Goal: Transaction & Acquisition: Book appointment/travel/reservation

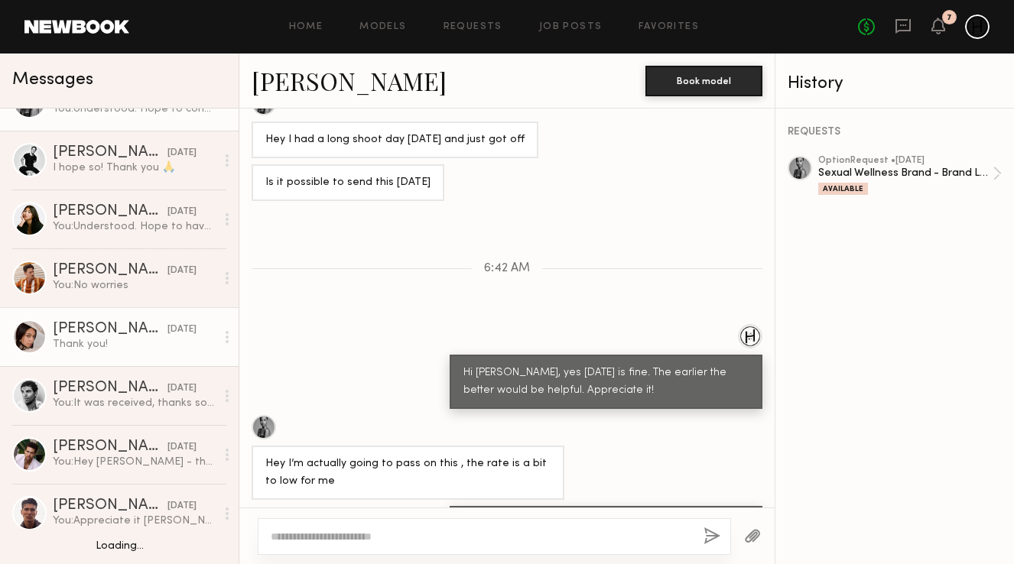
scroll to position [102, 0]
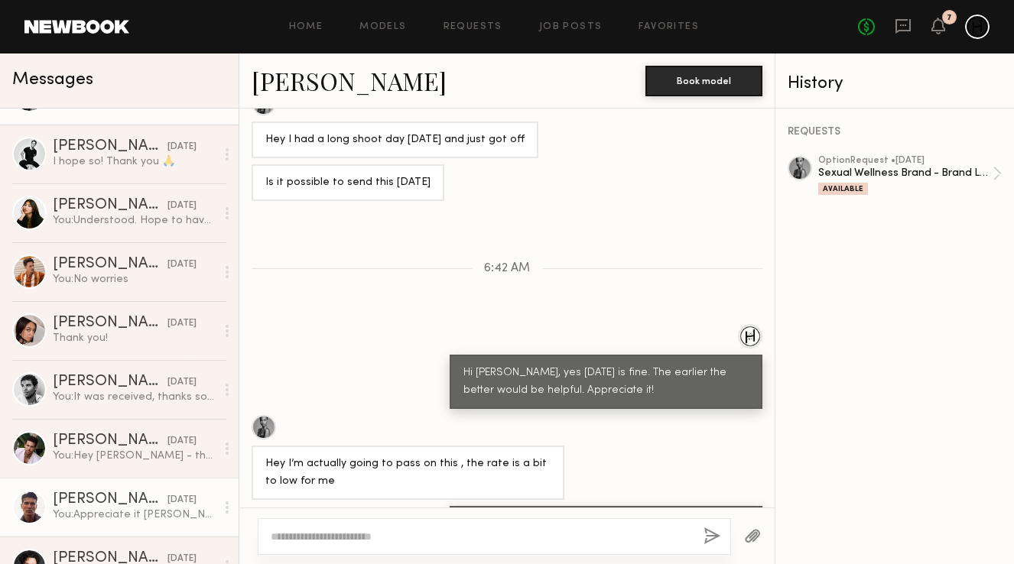
click at [96, 499] on div "[PERSON_NAME]" at bounding box center [110, 500] width 115 height 15
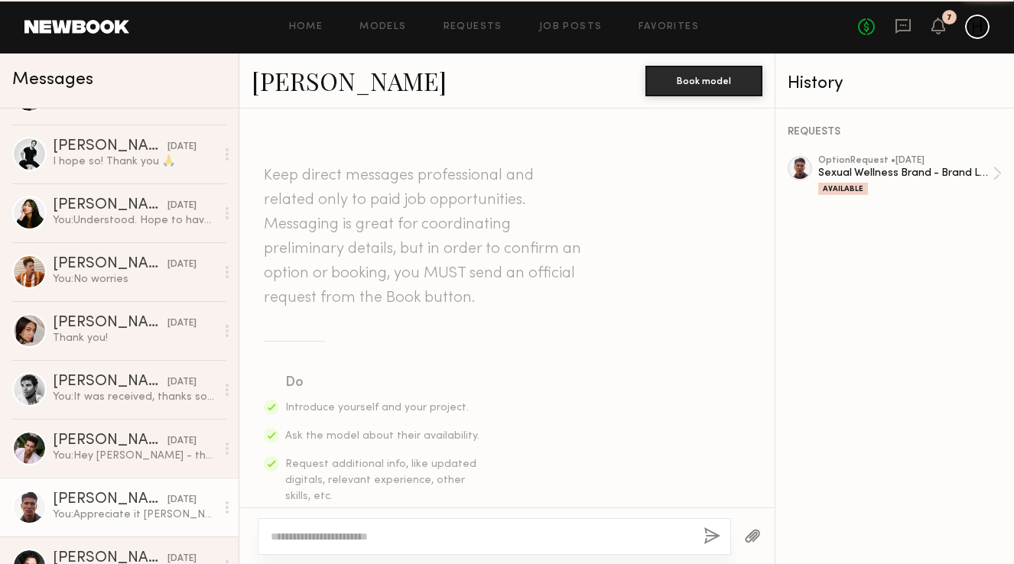
scroll to position [958, 0]
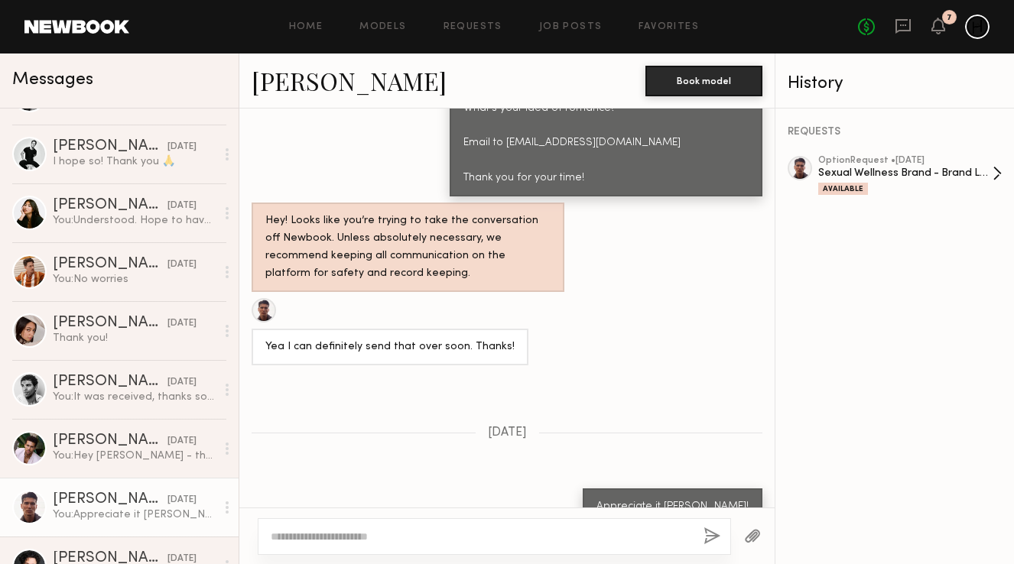
click at [858, 183] on div "Available" at bounding box center [843, 189] width 50 height 12
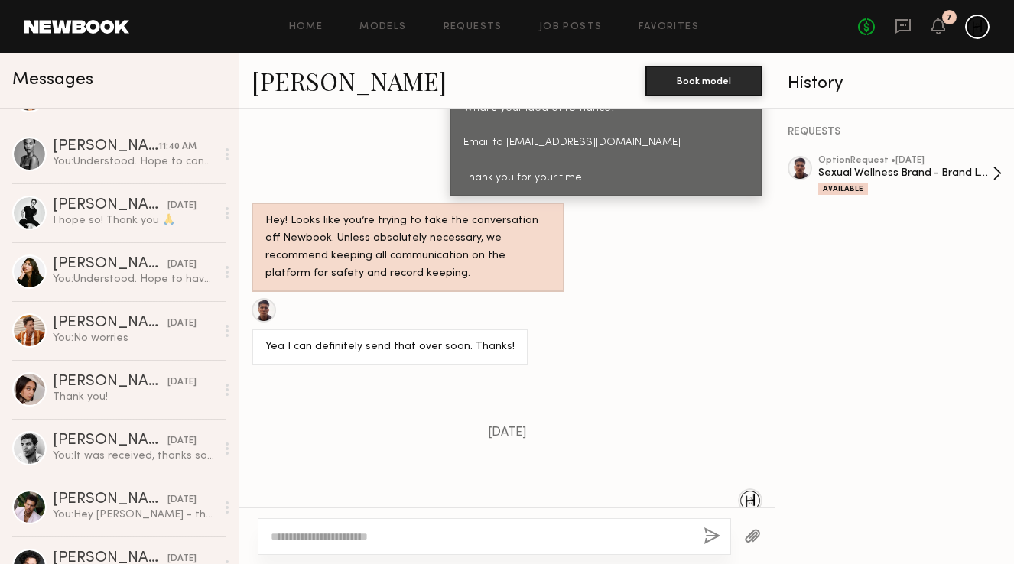
scroll to position [0, 0]
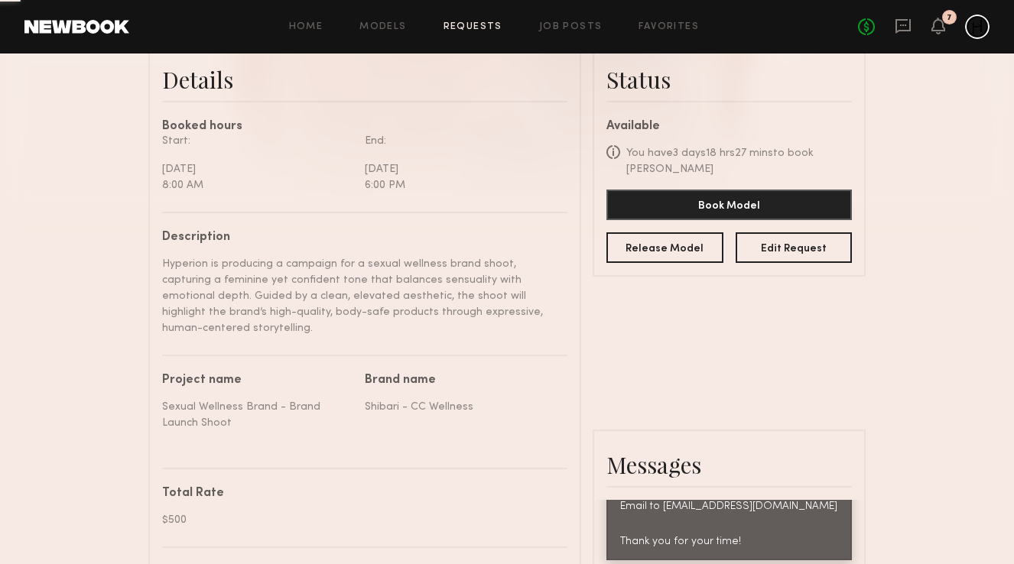
scroll to position [408, 0]
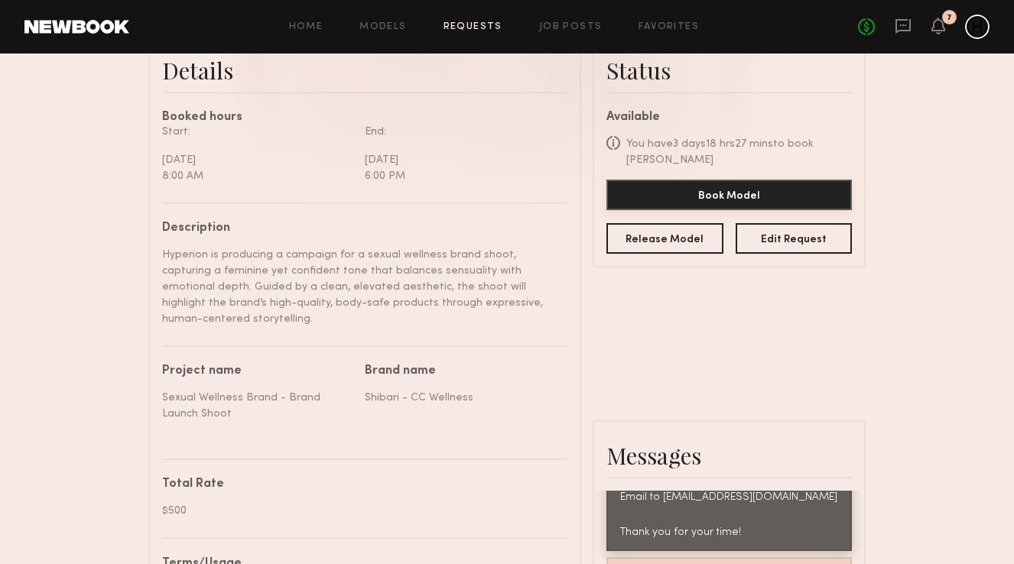
click at [701, 192] on button "Book Model" at bounding box center [730, 195] width 246 height 31
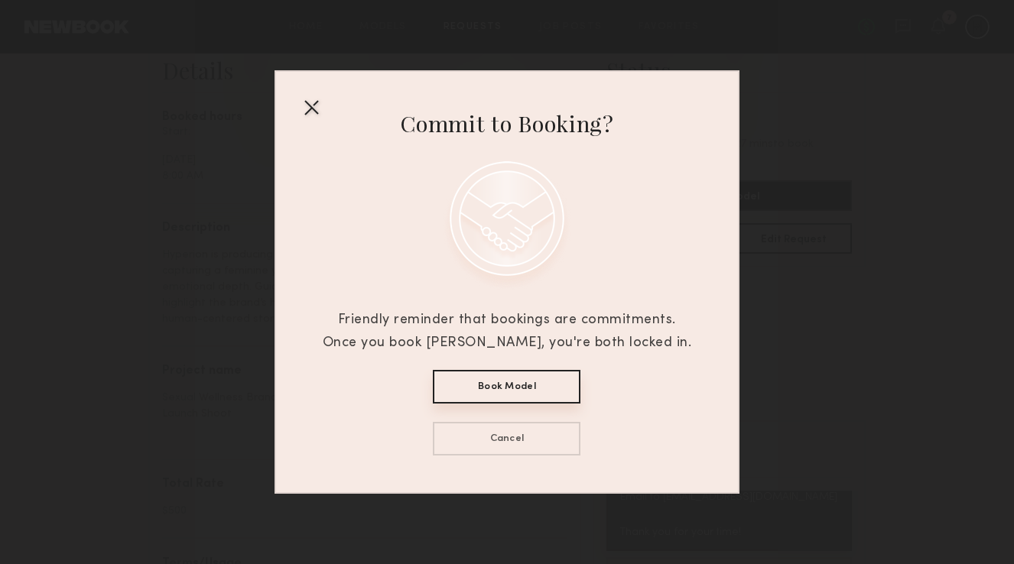
click at [514, 395] on button "Book Model" at bounding box center [507, 387] width 148 height 34
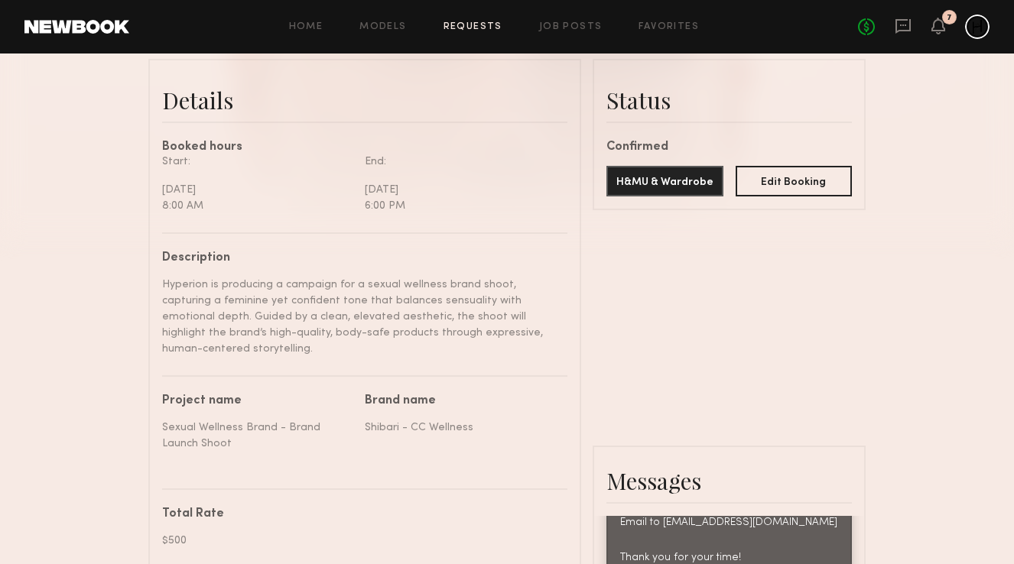
scroll to position [360, 0]
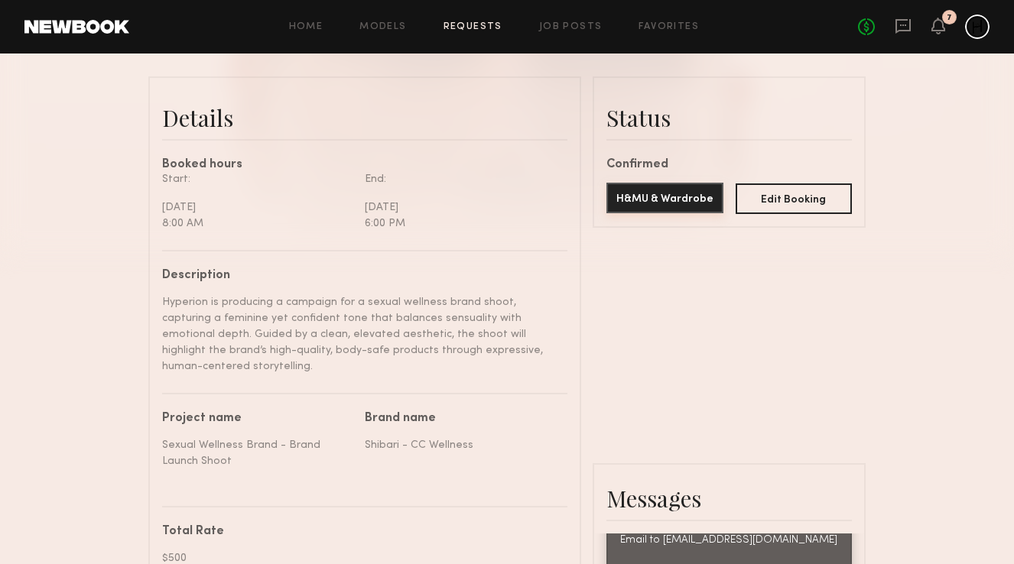
click at [655, 198] on button "H&MU & Wardrobe" at bounding box center [665, 198] width 117 height 31
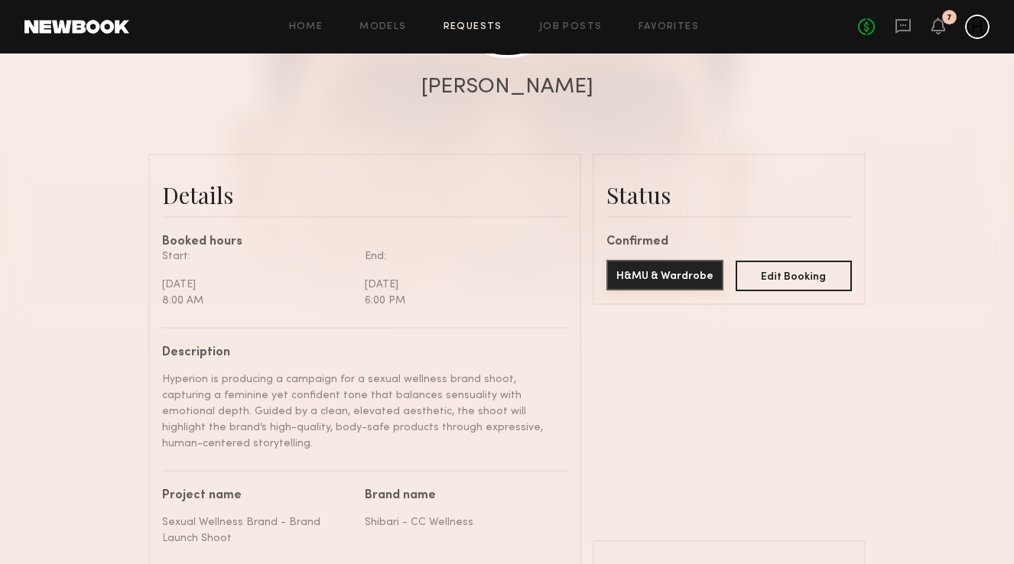
scroll to position [275, 0]
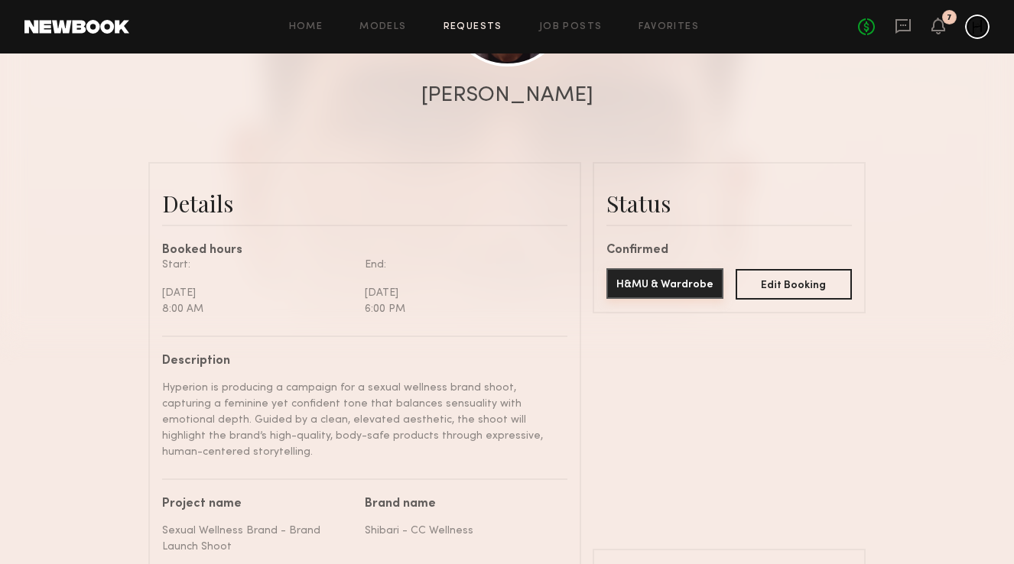
click at [646, 288] on button "H&MU & Wardrobe" at bounding box center [665, 283] width 117 height 31
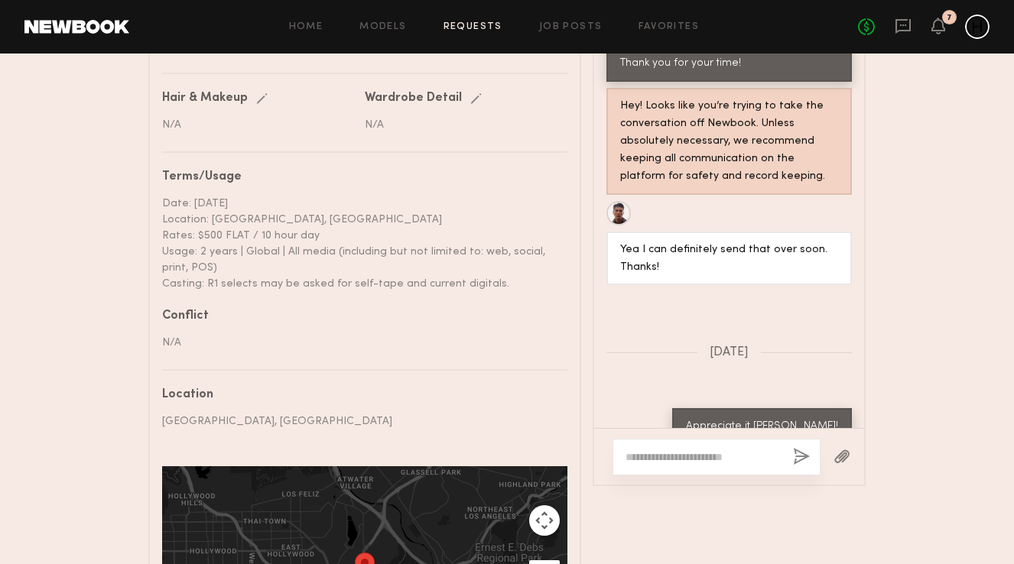
click at [656, 450] on textarea at bounding box center [703, 457] width 155 height 15
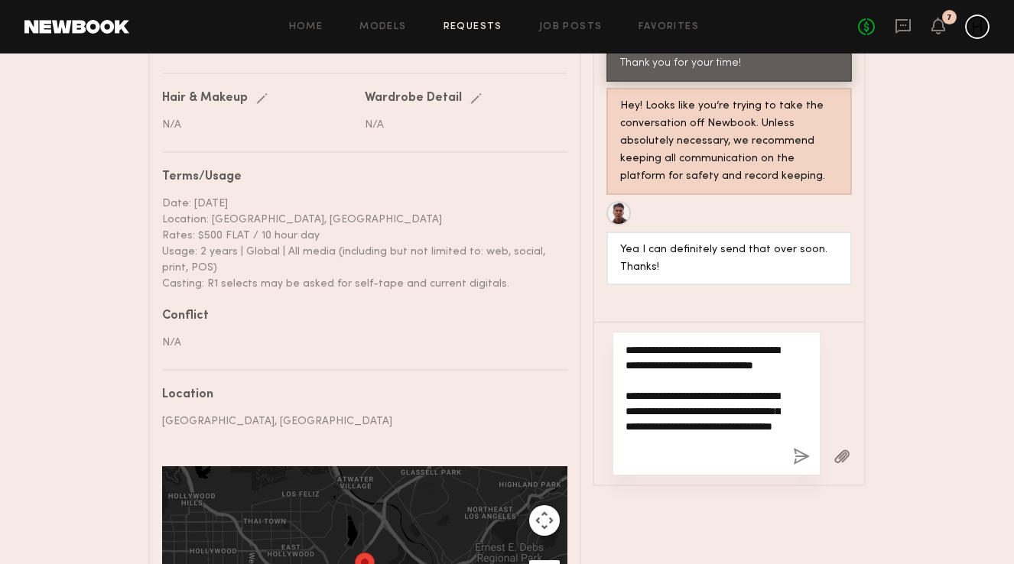
scroll to position [13, 0]
type textarea "**********"
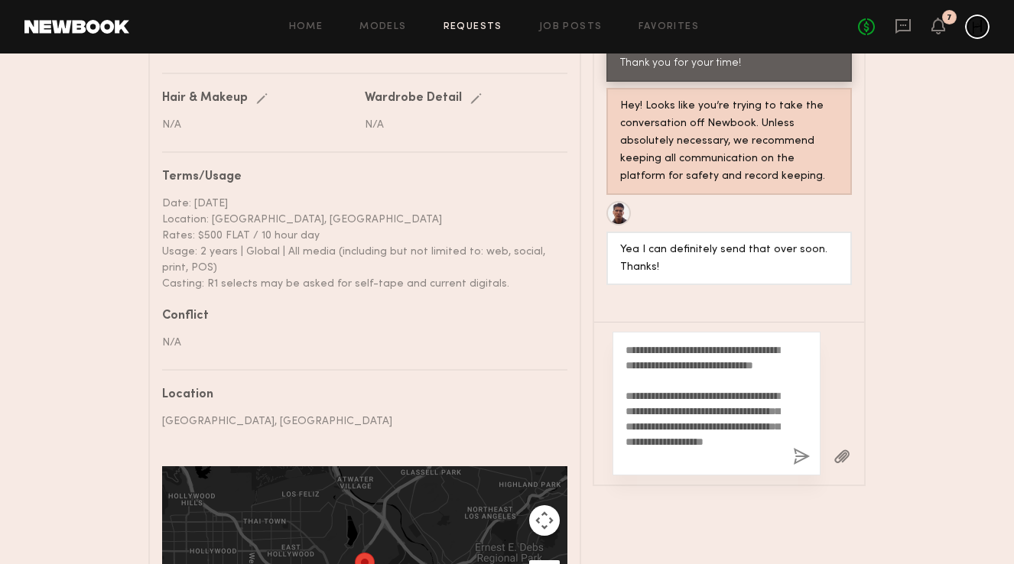
click at [801, 448] on button "button" at bounding box center [801, 457] width 17 height 19
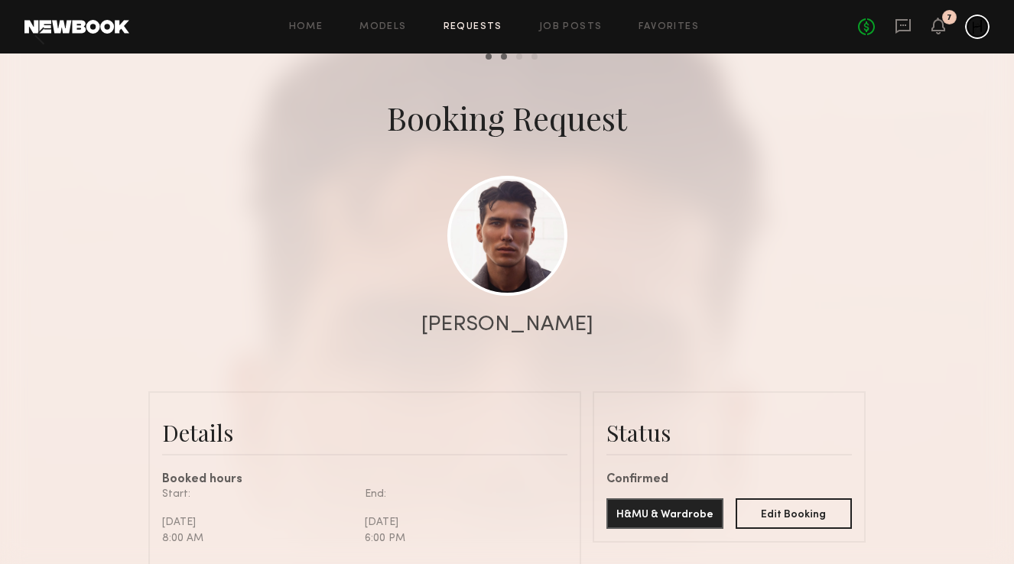
scroll to position [0, 0]
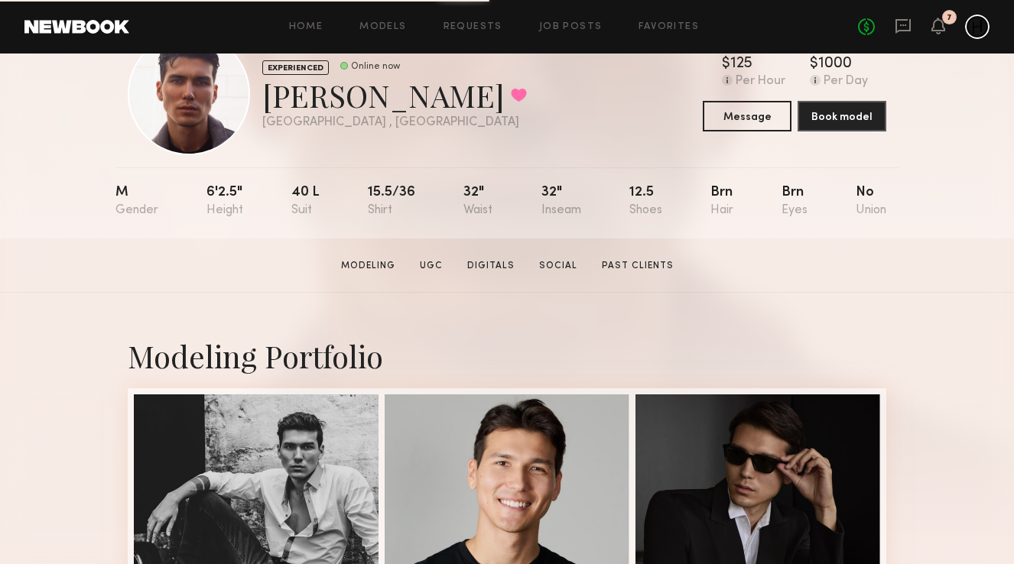
scroll to position [61, 0]
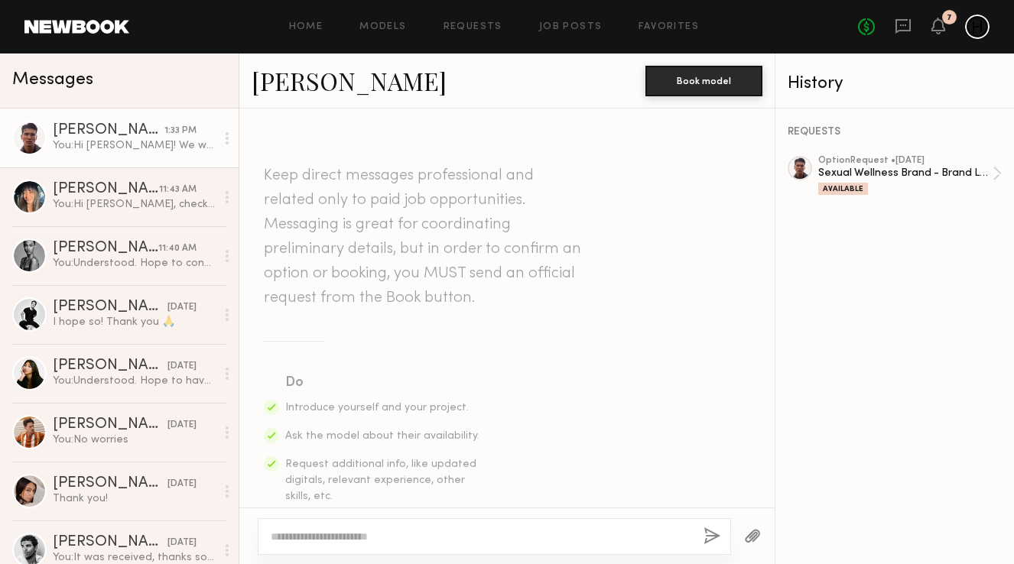
scroll to position [1352, 0]
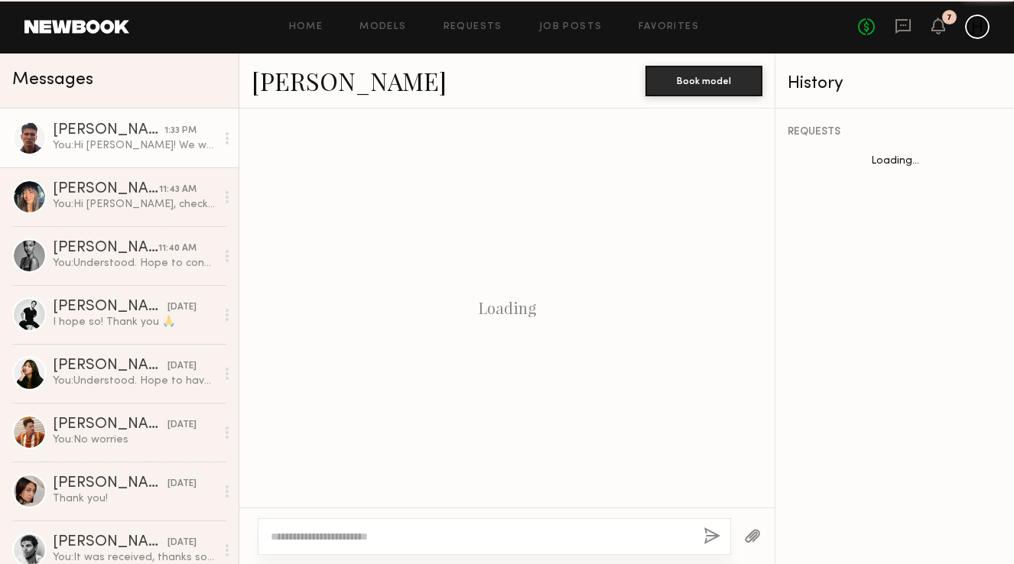
scroll to position [1332, 0]
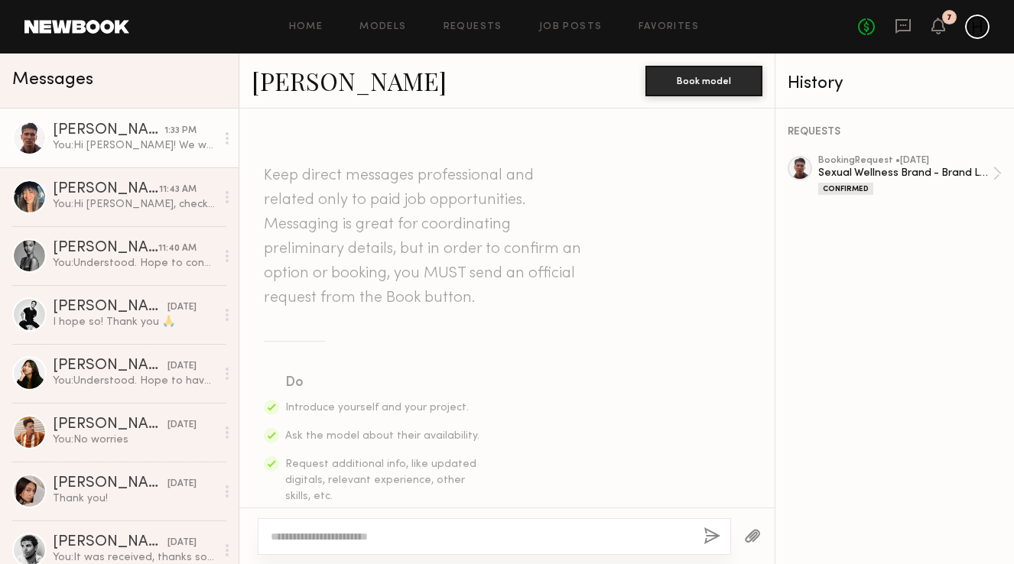
scroll to position [1332, 0]
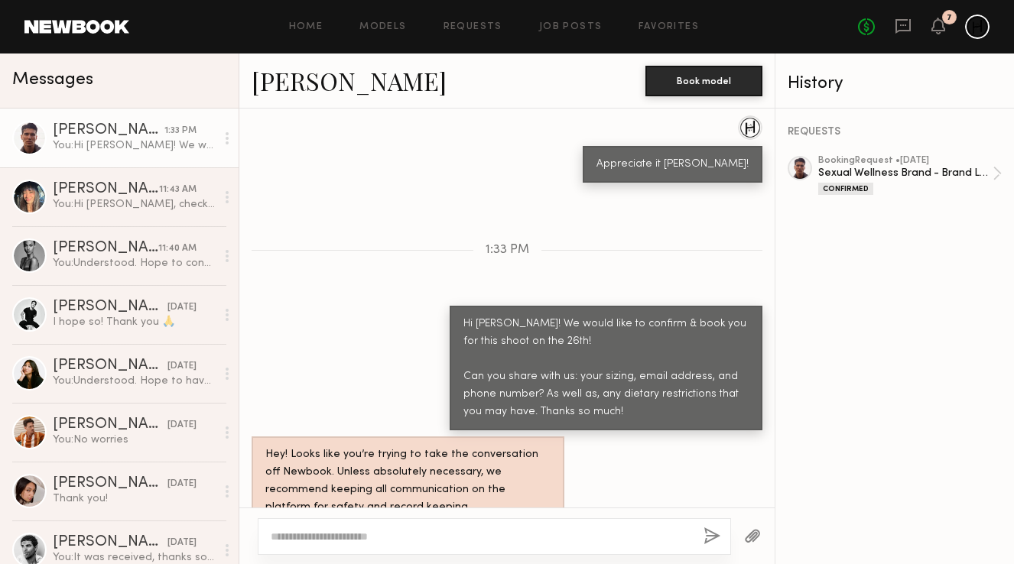
click at [228, 138] on circle at bounding box center [227, 138] width 3 height 3
click at [70, 133] on div "Tommy Y." at bounding box center [109, 130] width 112 height 15
click at [870, 169] on div "Sexual Wellness Brand - Brand Launch Shoot" at bounding box center [905, 173] width 174 height 15
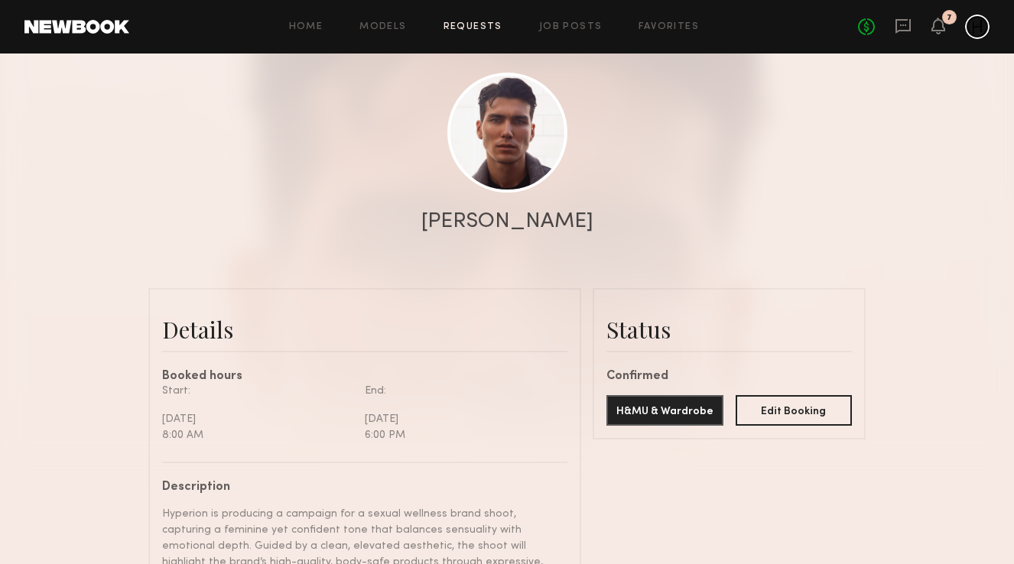
scroll to position [150, 0]
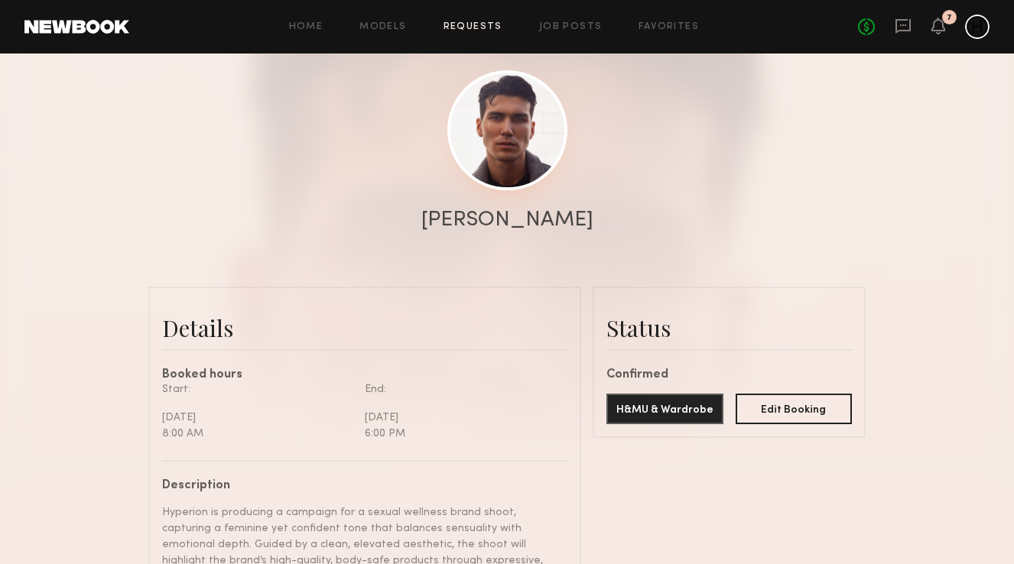
click at [521, 158] on link at bounding box center [507, 130] width 120 height 120
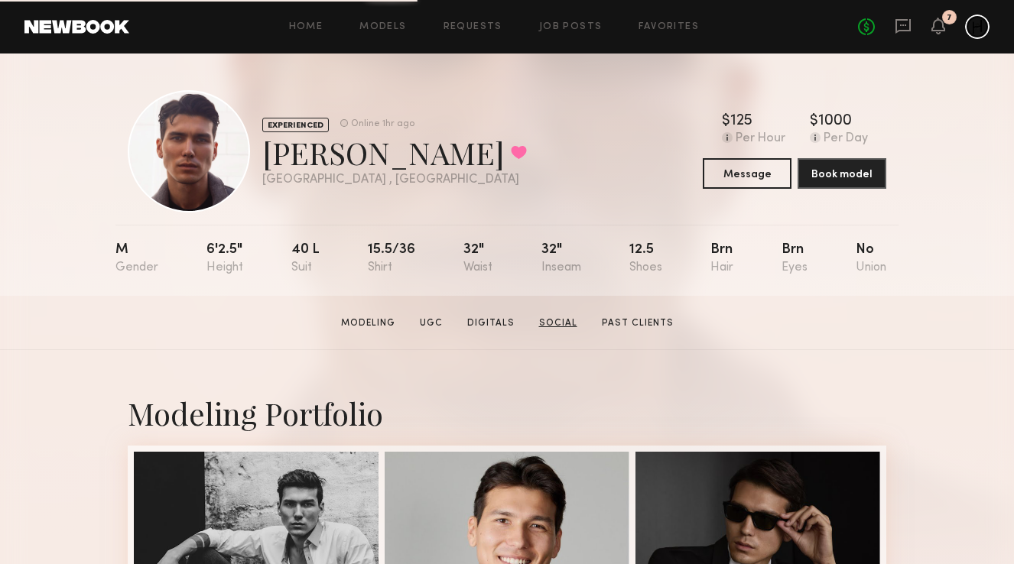
click at [570, 320] on link "Social" at bounding box center [558, 324] width 50 height 14
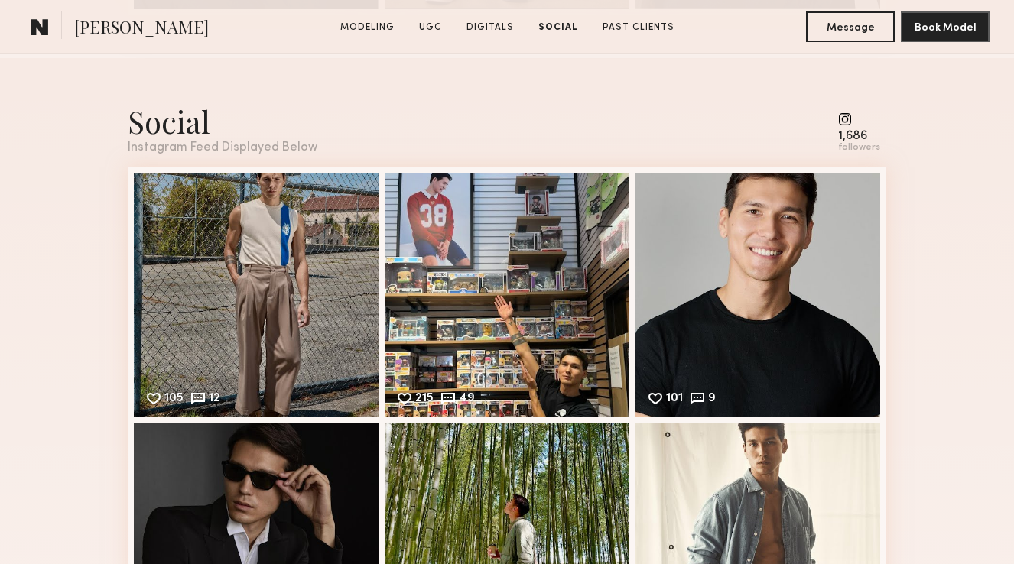
scroll to position [2565, 0]
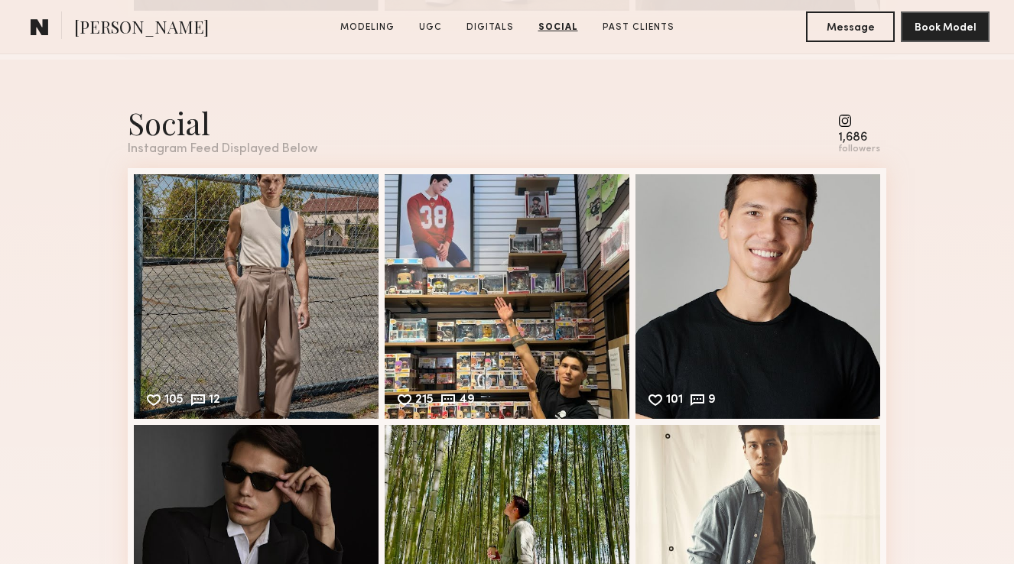
click at [850, 121] on common-icon at bounding box center [859, 121] width 42 height 14
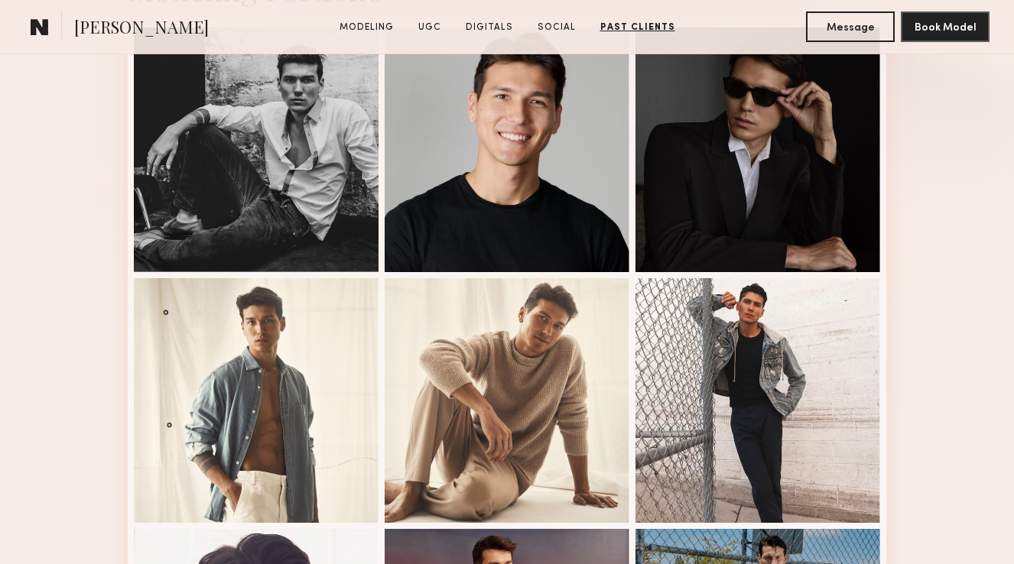
scroll to position [0, 0]
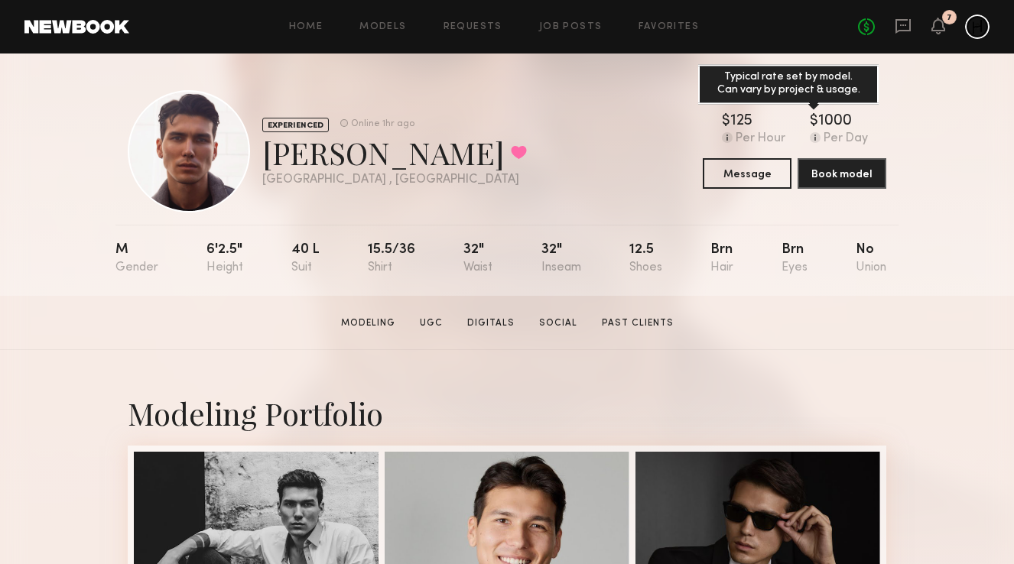
click at [819, 141] on common-icon at bounding box center [815, 137] width 11 height 11
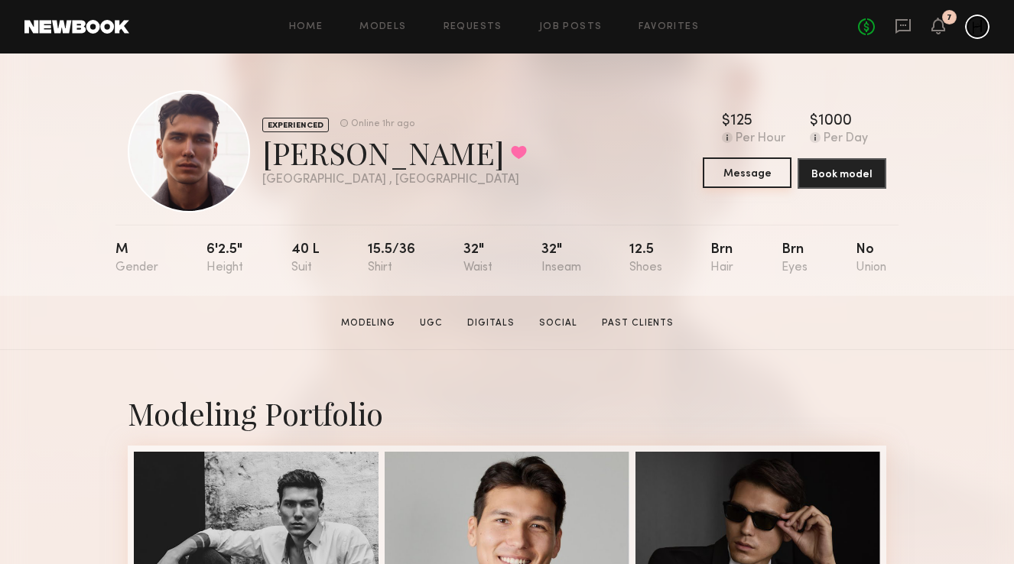
click at [749, 184] on button "Message" at bounding box center [747, 173] width 89 height 31
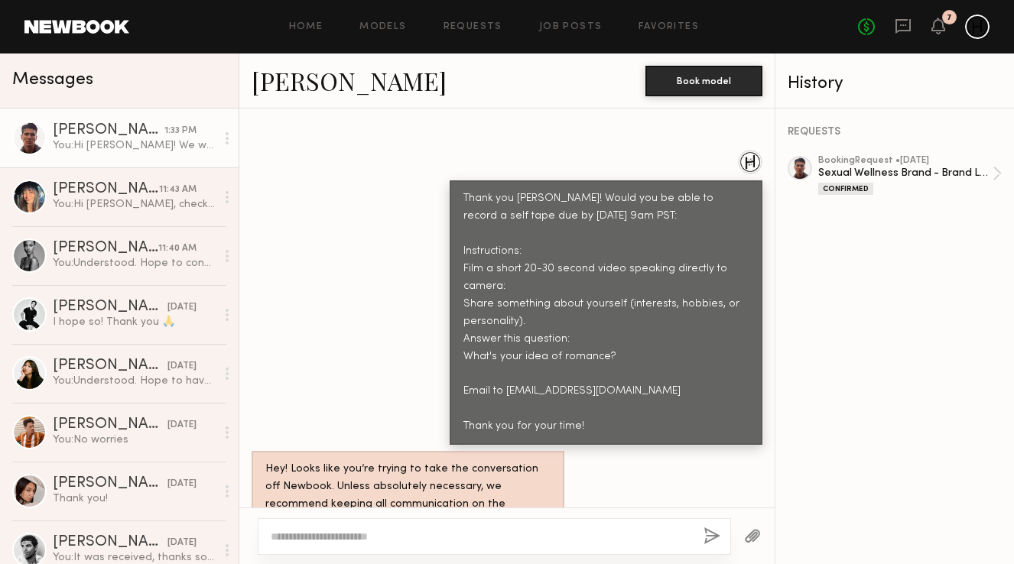
scroll to position [1332, 0]
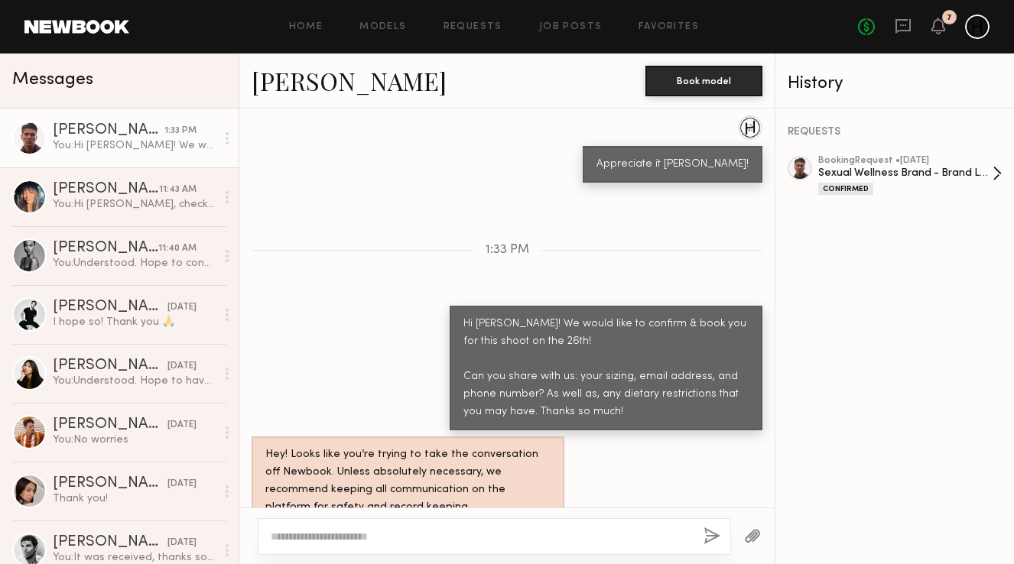
click at [864, 166] on div "Sexual Wellness Brand - Brand Launch Shoot" at bounding box center [905, 173] width 174 height 15
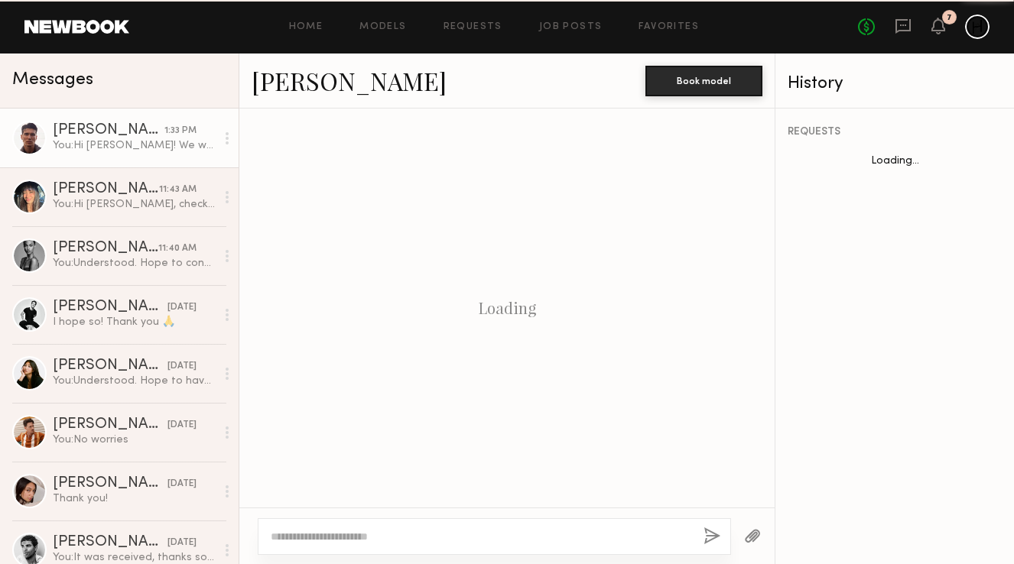
scroll to position [1332, 0]
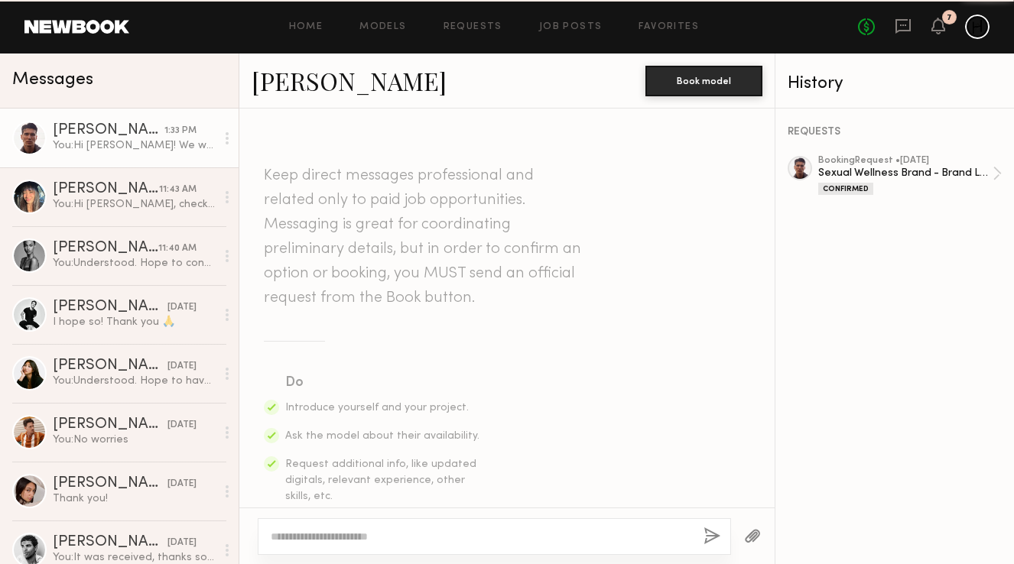
scroll to position [1332, 0]
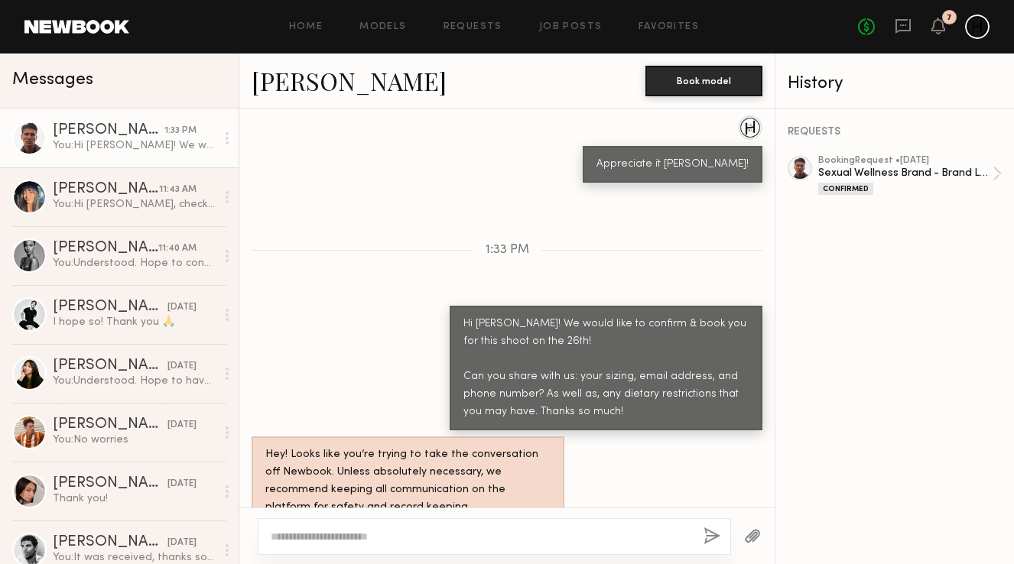
click at [298, 81] on link "[PERSON_NAME]" at bounding box center [349, 80] width 195 height 33
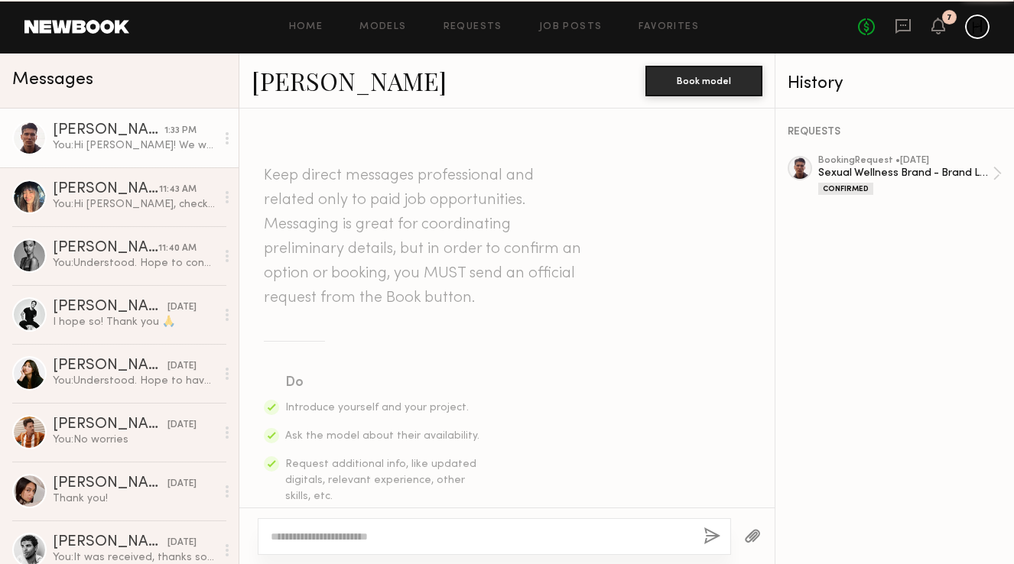
scroll to position [1332, 0]
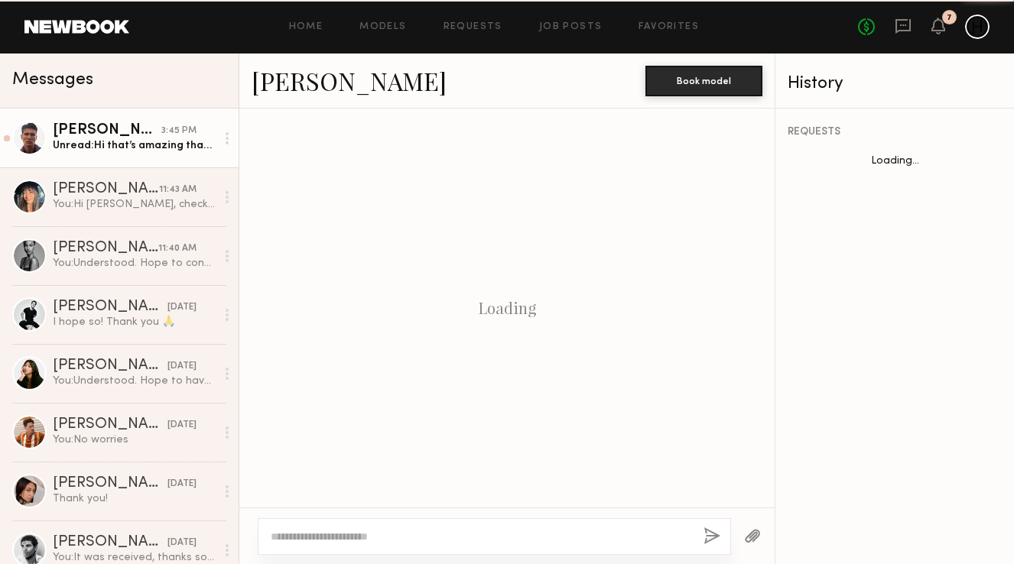
scroll to position [1701, 0]
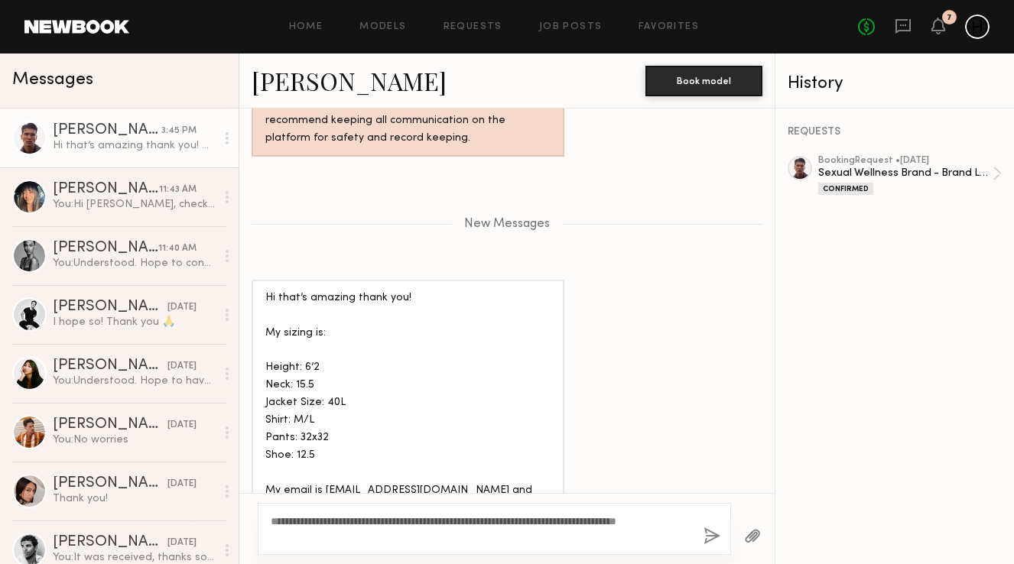
type textarea "**********"
click at [708, 536] on button "button" at bounding box center [712, 537] width 17 height 19
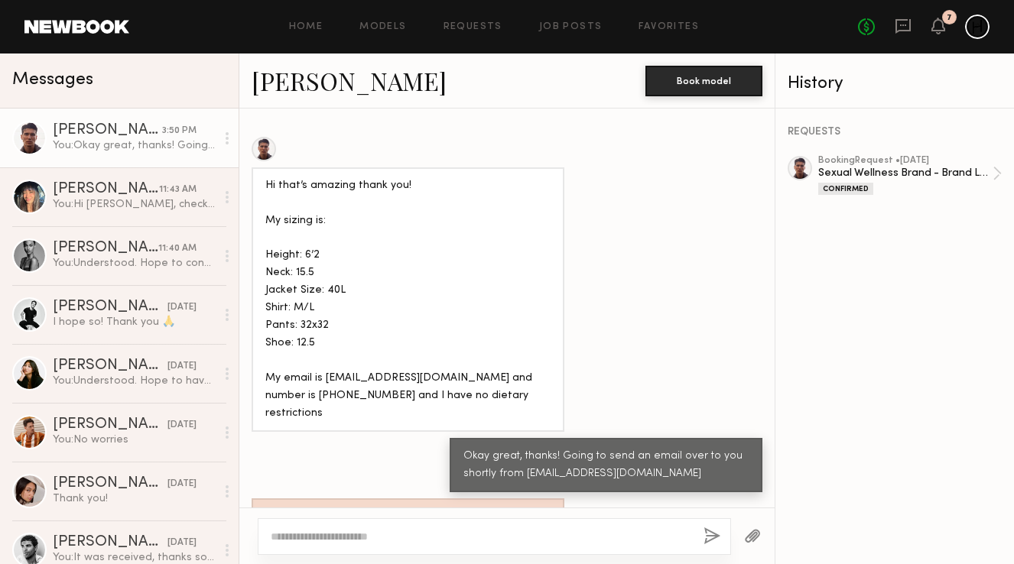
scroll to position [1833, 0]
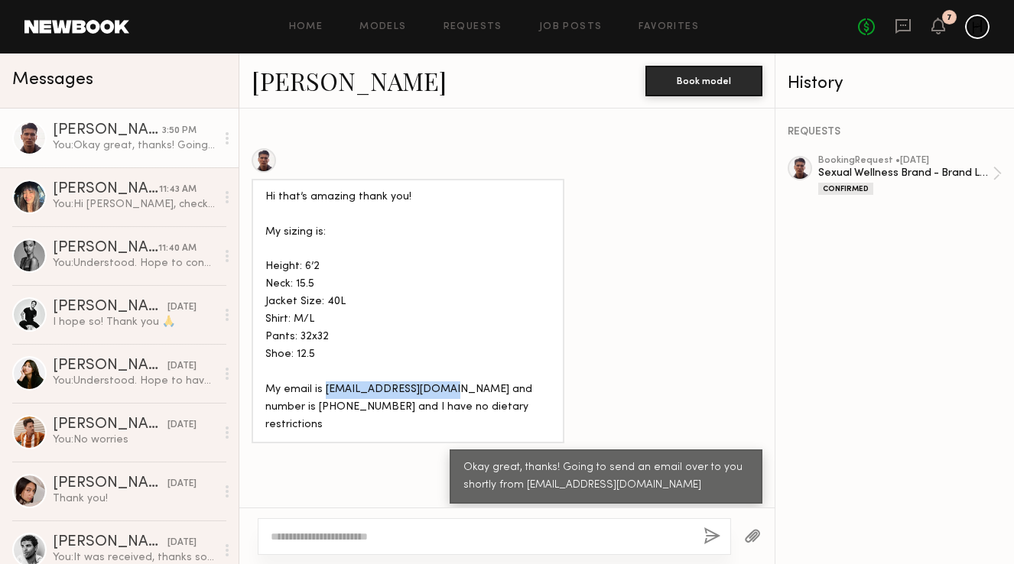
drag, startPoint x: 441, startPoint y: 355, endPoint x: 325, endPoint y: 356, distance: 115.5
click at [325, 356] on div "Hi that’s amazing thank you! My sizing is: Height: 6’2 Neck: 15.5 Jacket Size: …" at bounding box center [407, 312] width 285 height 246
copy div "[EMAIL_ADDRESS][DOMAIN_NAME]"
click at [386, 327] on div "Hi that’s amazing thank you! My sizing is: Height: 6’2 Neck: 15.5 Jacket Size: …" at bounding box center [407, 312] width 285 height 246
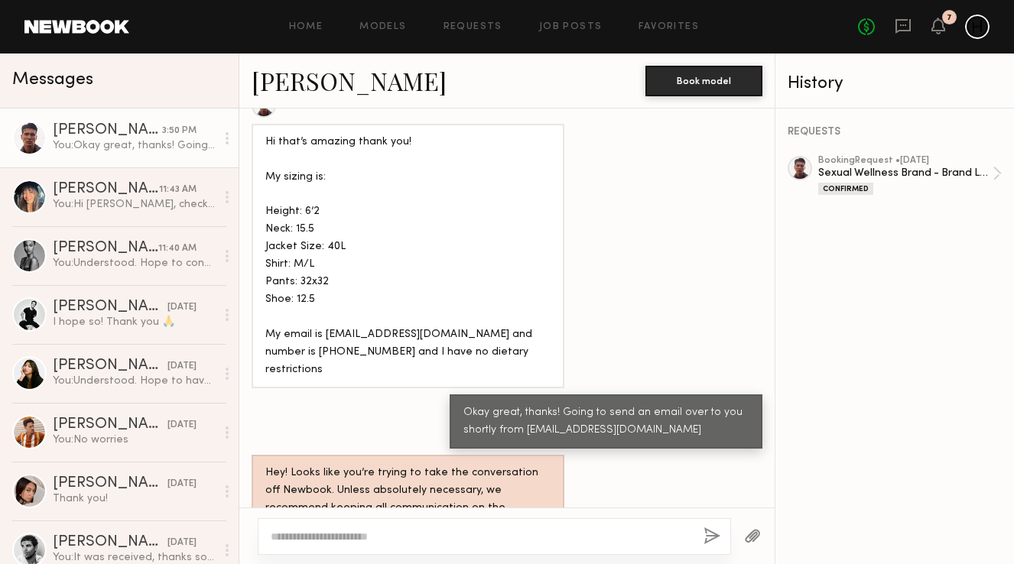
click at [132, 70] on div "Messages" at bounding box center [119, 77] width 214 height 23
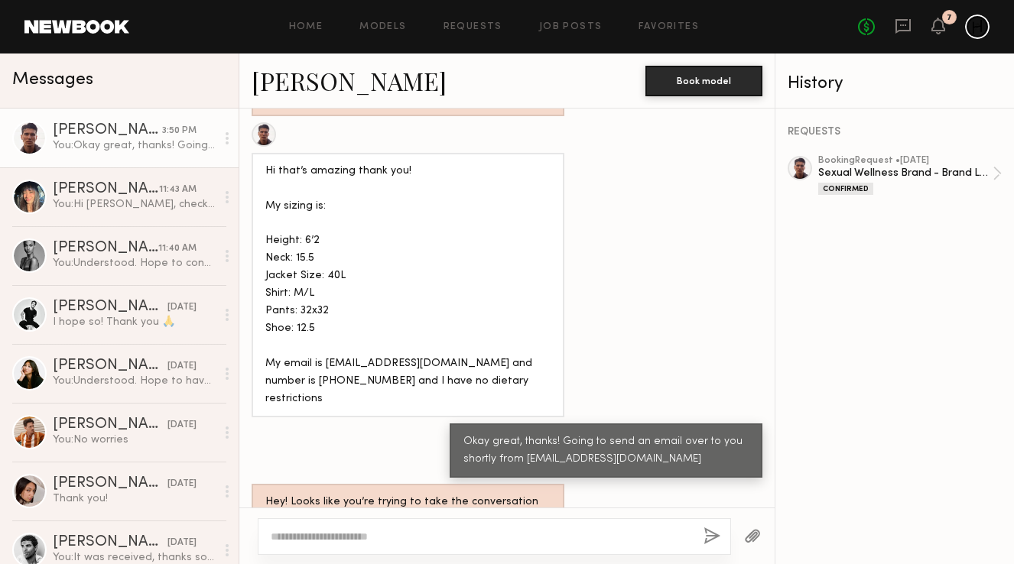
scroll to position [1771, 0]
